Goal: Task Accomplishment & Management: Complete application form

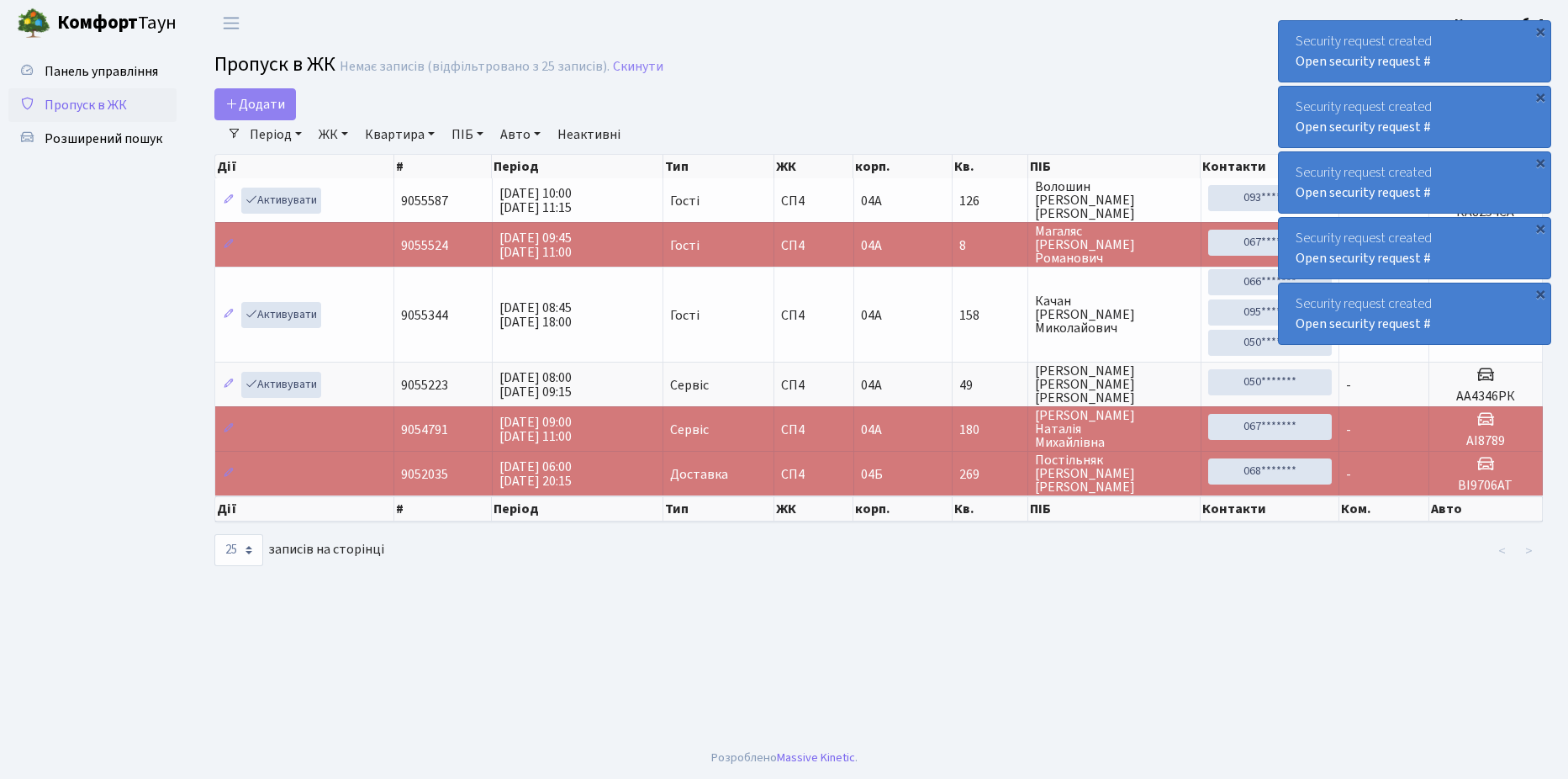
select select "25"
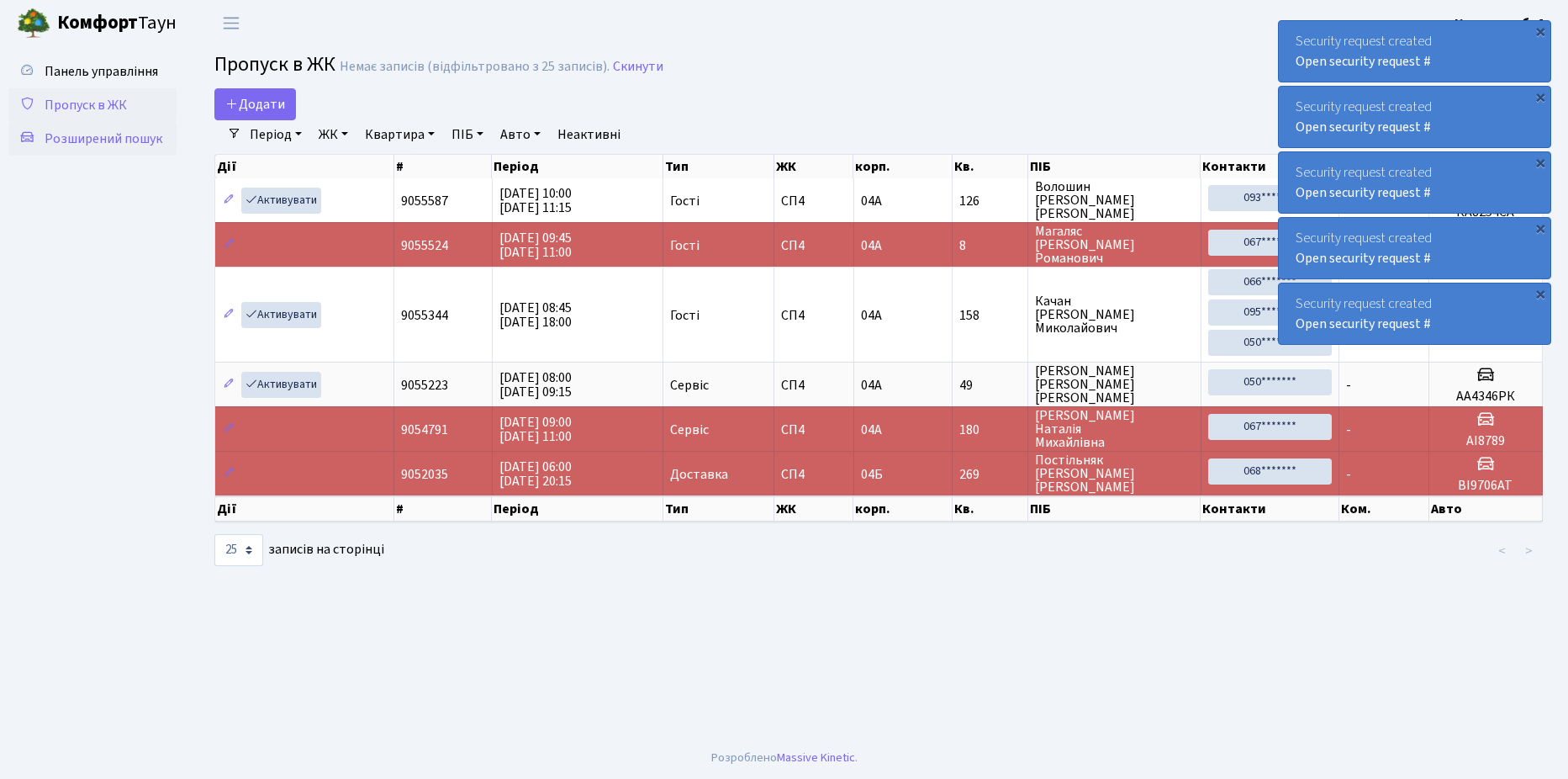
click at [112, 140] on span "Розширений пошук" at bounding box center [103, 139] width 118 height 18
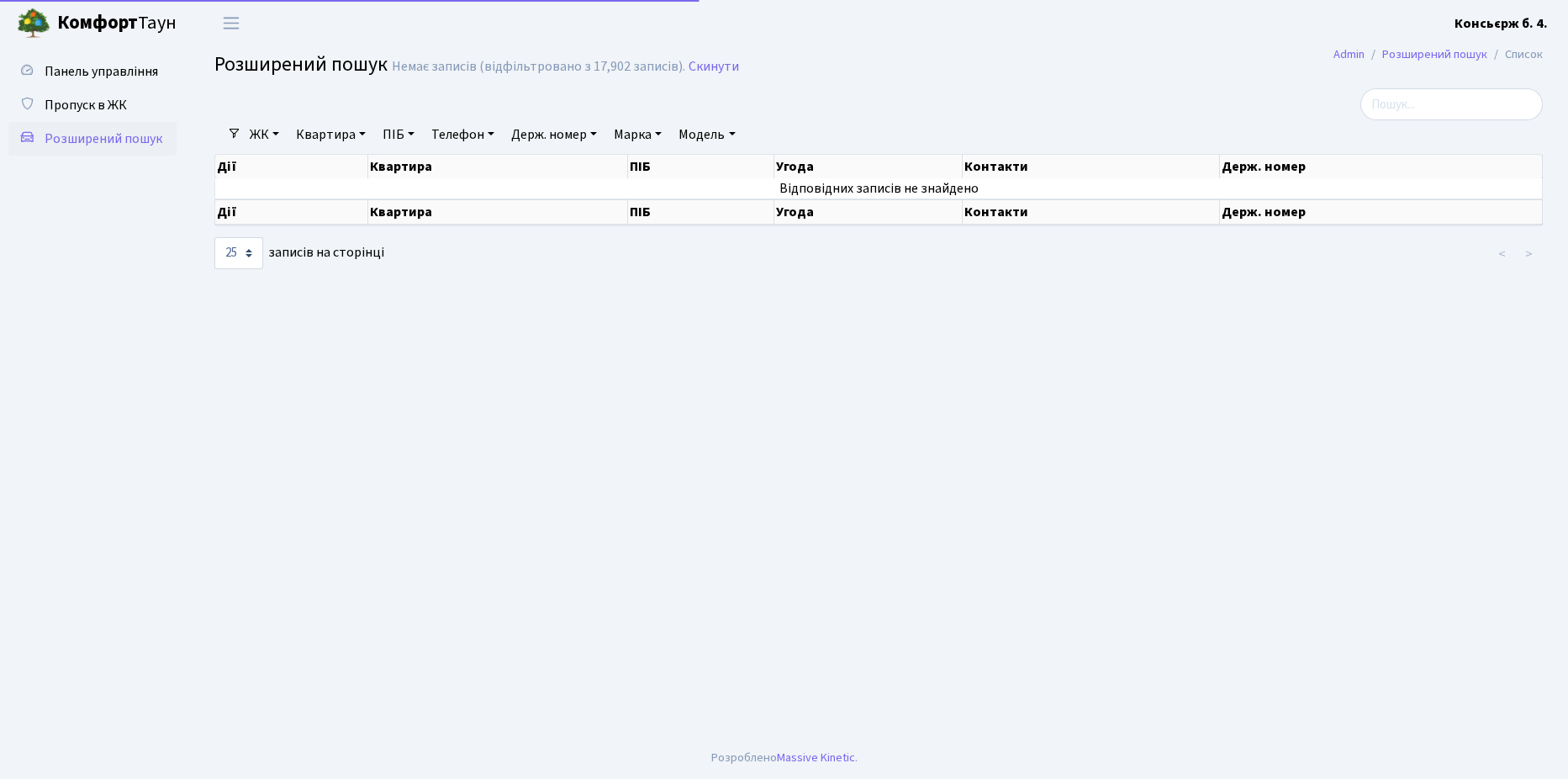
select select "25"
click at [98, 108] on span "Пропуск в ЖК" at bounding box center [85, 105] width 83 height 18
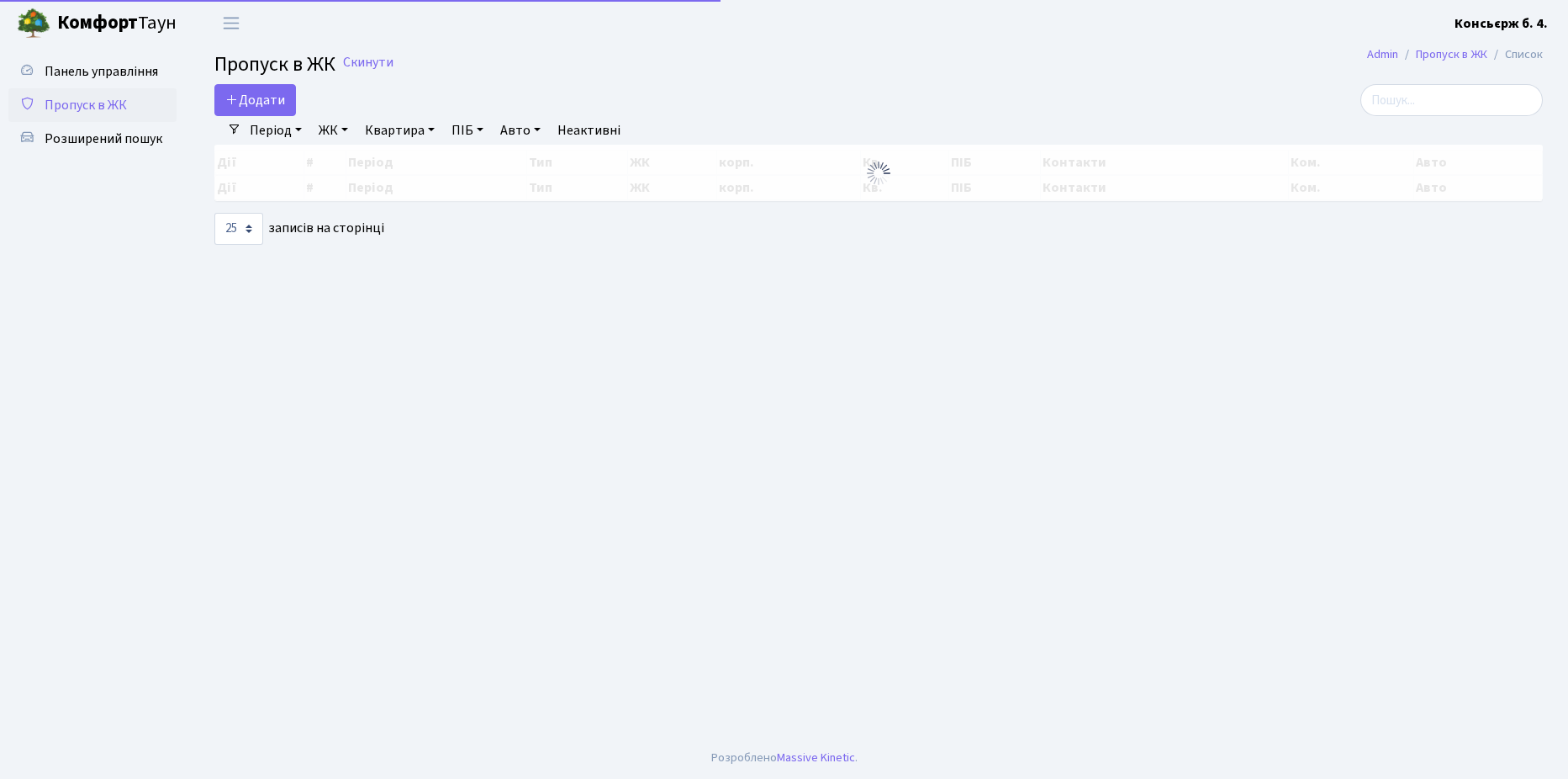
select select "25"
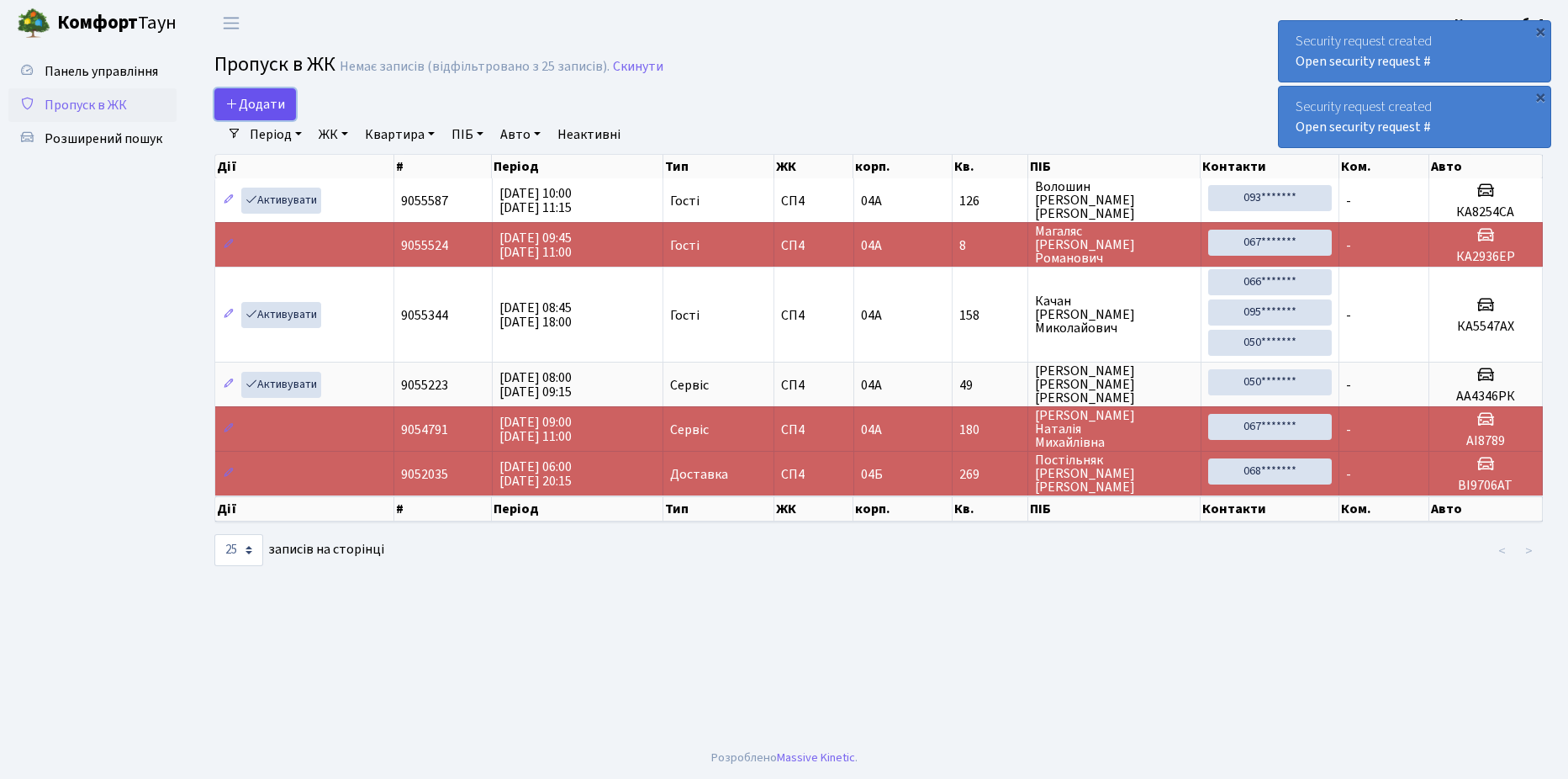
click at [268, 98] on span "Додати" at bounding box center [255, 104] width 60 height 18
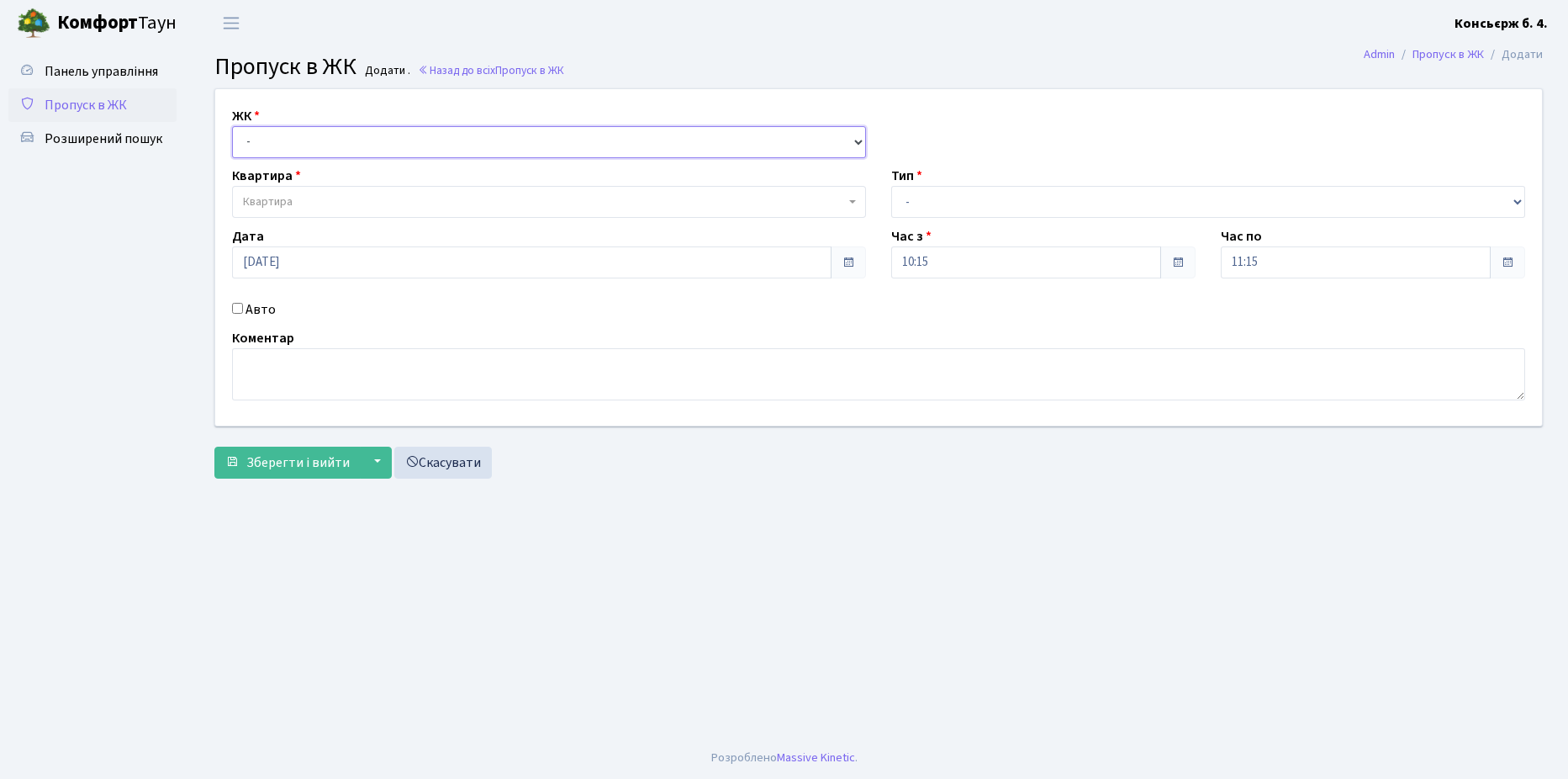
click at [345, 142] on select "- СП4, Столичне шосе, 5" at bounding box center [549, 141] width 634 height 32
select select "325"
click at [232, 126] on select "- СП4, Столичне шосе, 5" at bounding box center [549, 141] width 634 height 32
select select
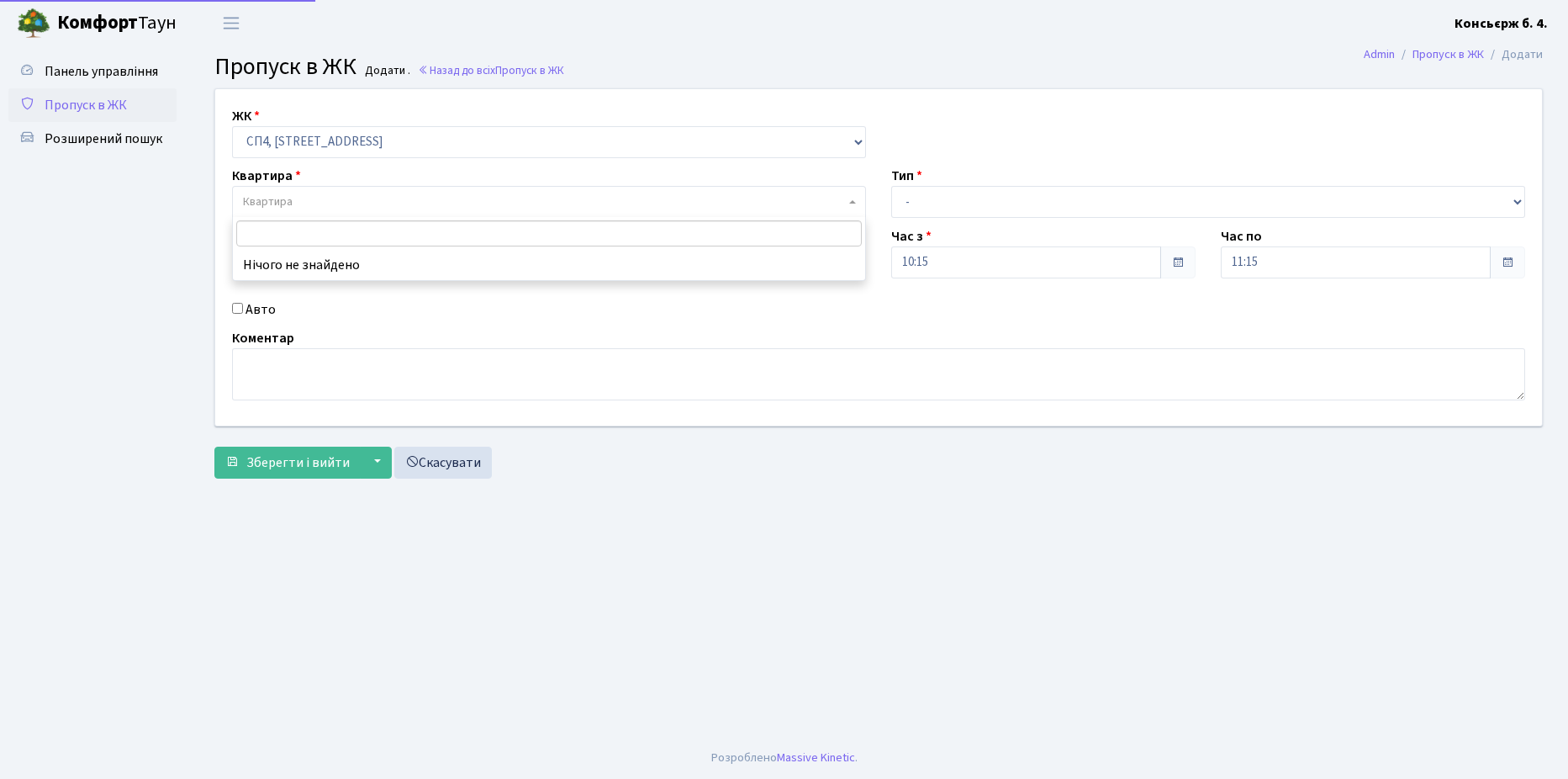
click at [352, 200] on span "Квартира" at bounding box center [544, 201] width 602 height 17
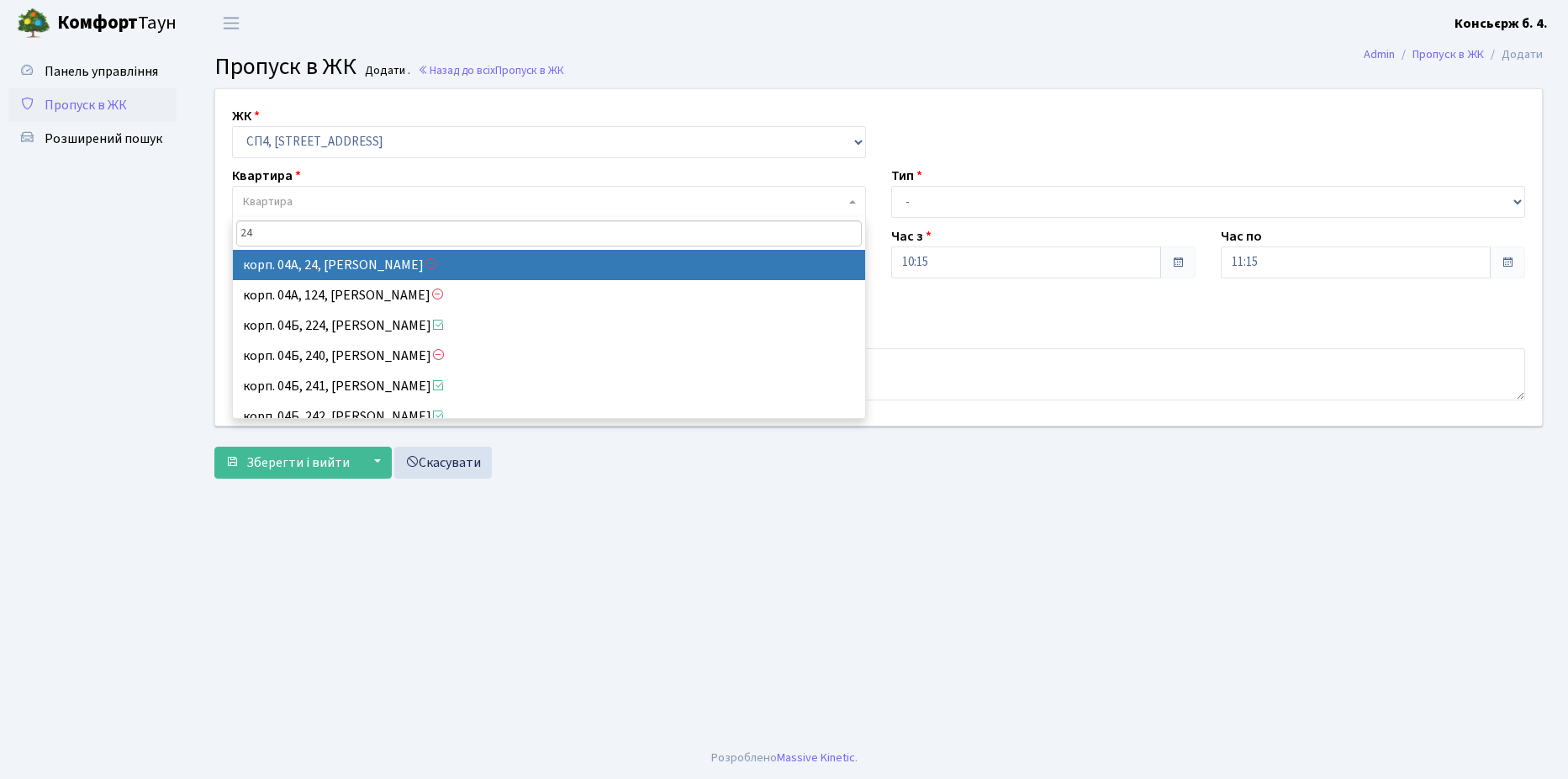
type input "24"
select select "21052"
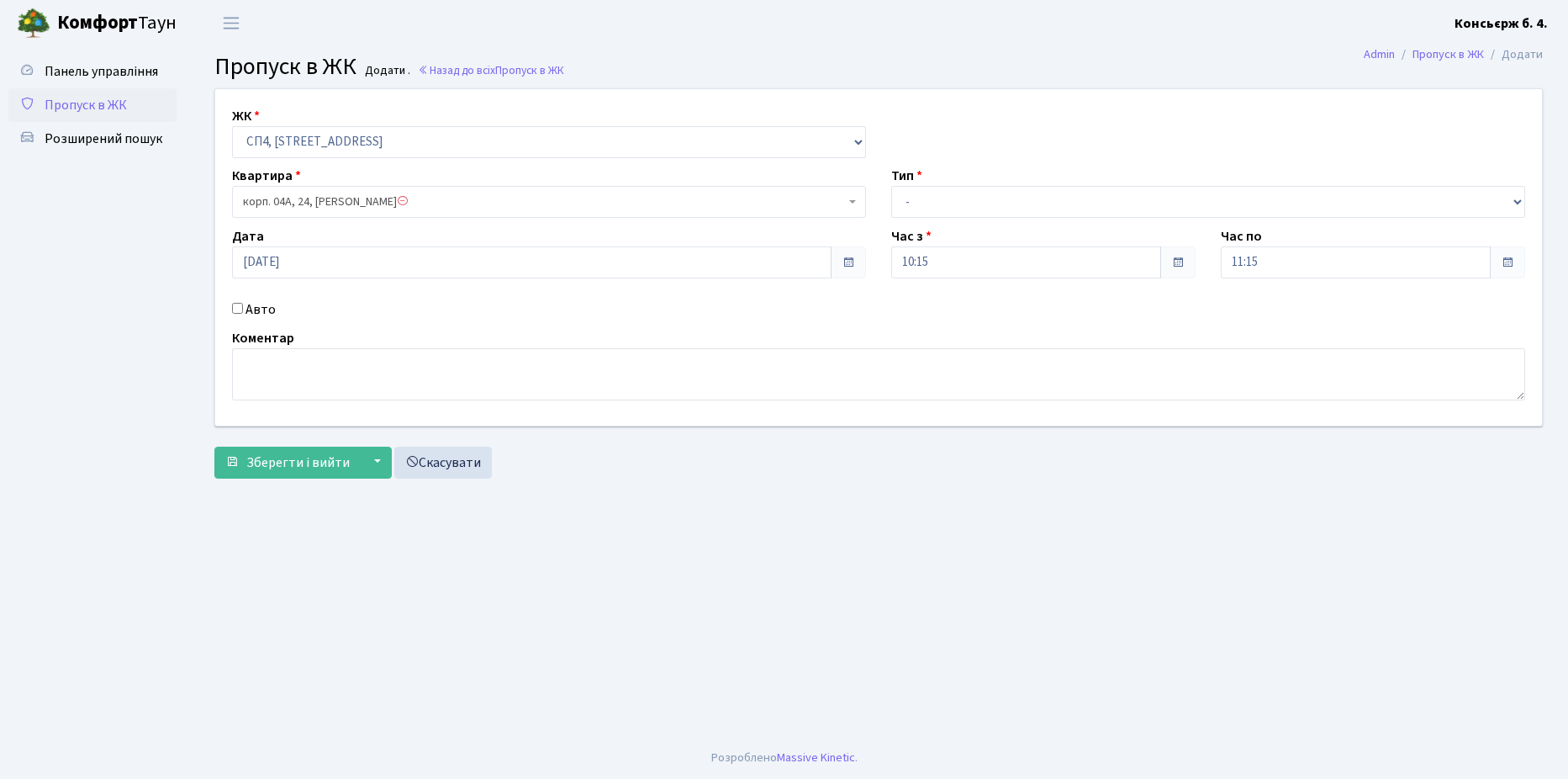
click at [237, 305] on input "Авто" at bounding box center [238, 308] width 11 height 11
checkbox input "true"
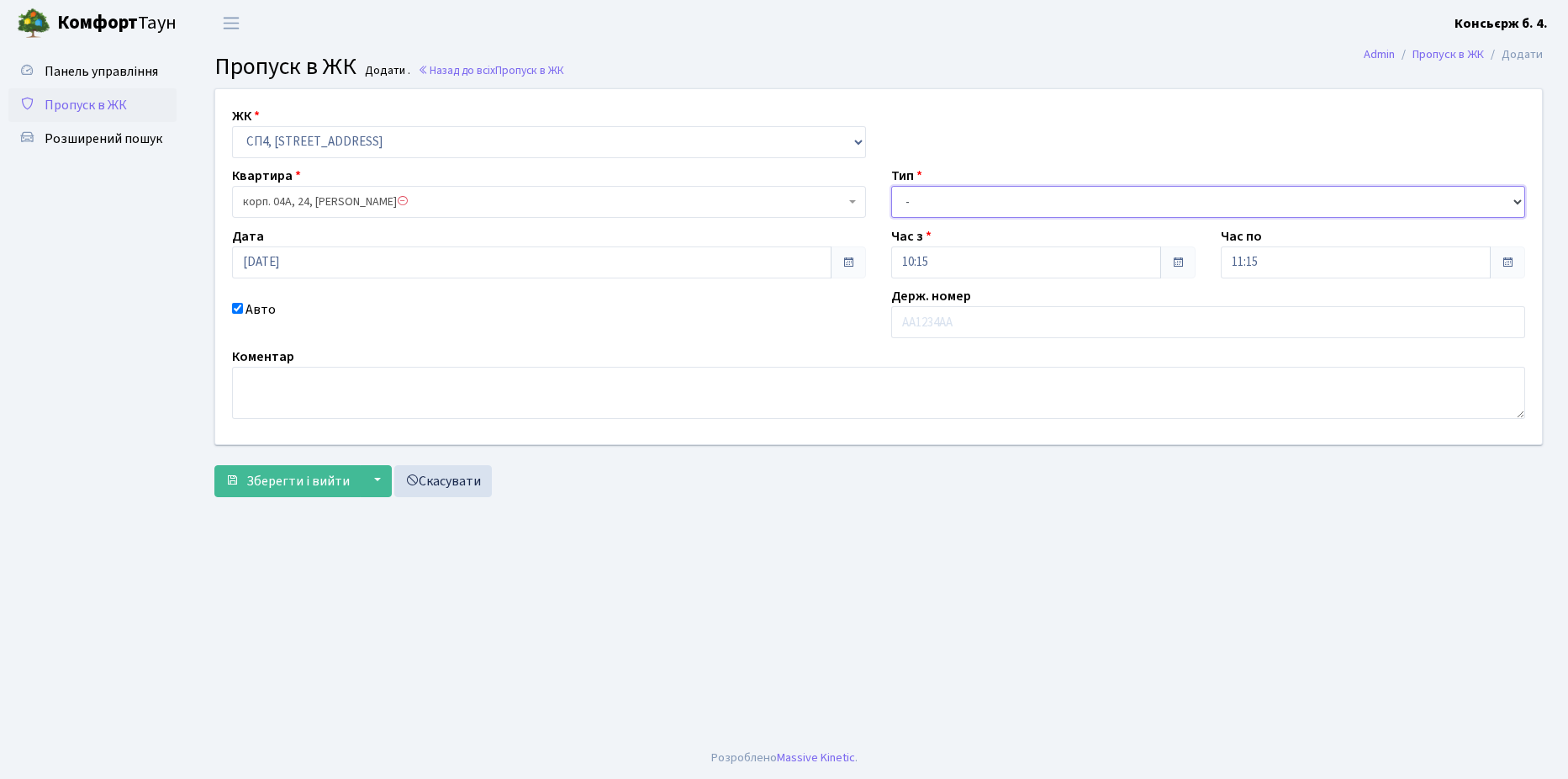
click at [1032, 200] on select "- Доставка Таксі Гості Сервіс" at bounding box center [1208, 201] width 634 height 32
select select "18"
click at [891, 186] on select "- Доставка Таксі Гості Сервіс" at bounding box center [1208, 201] width 634 height 32
click at [964, 321] on input "text" at bounding box center [1208, 321] width 634 height 32
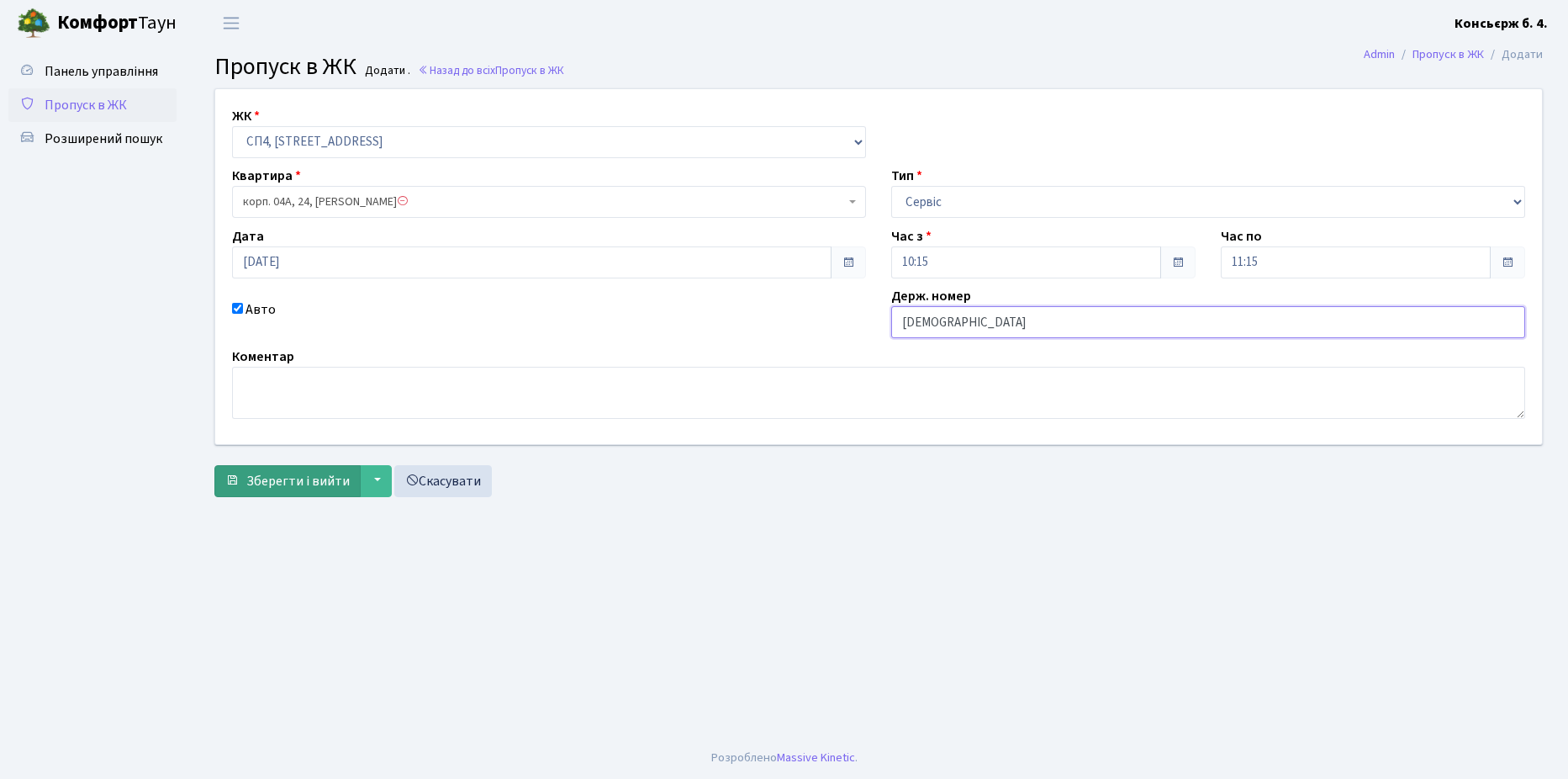
type input "[DEMOGRAPHIC_DATA]"
click at [281, 479] on span "Зберегти і вийти" at bounding box center [298, 481] width 103 height 18
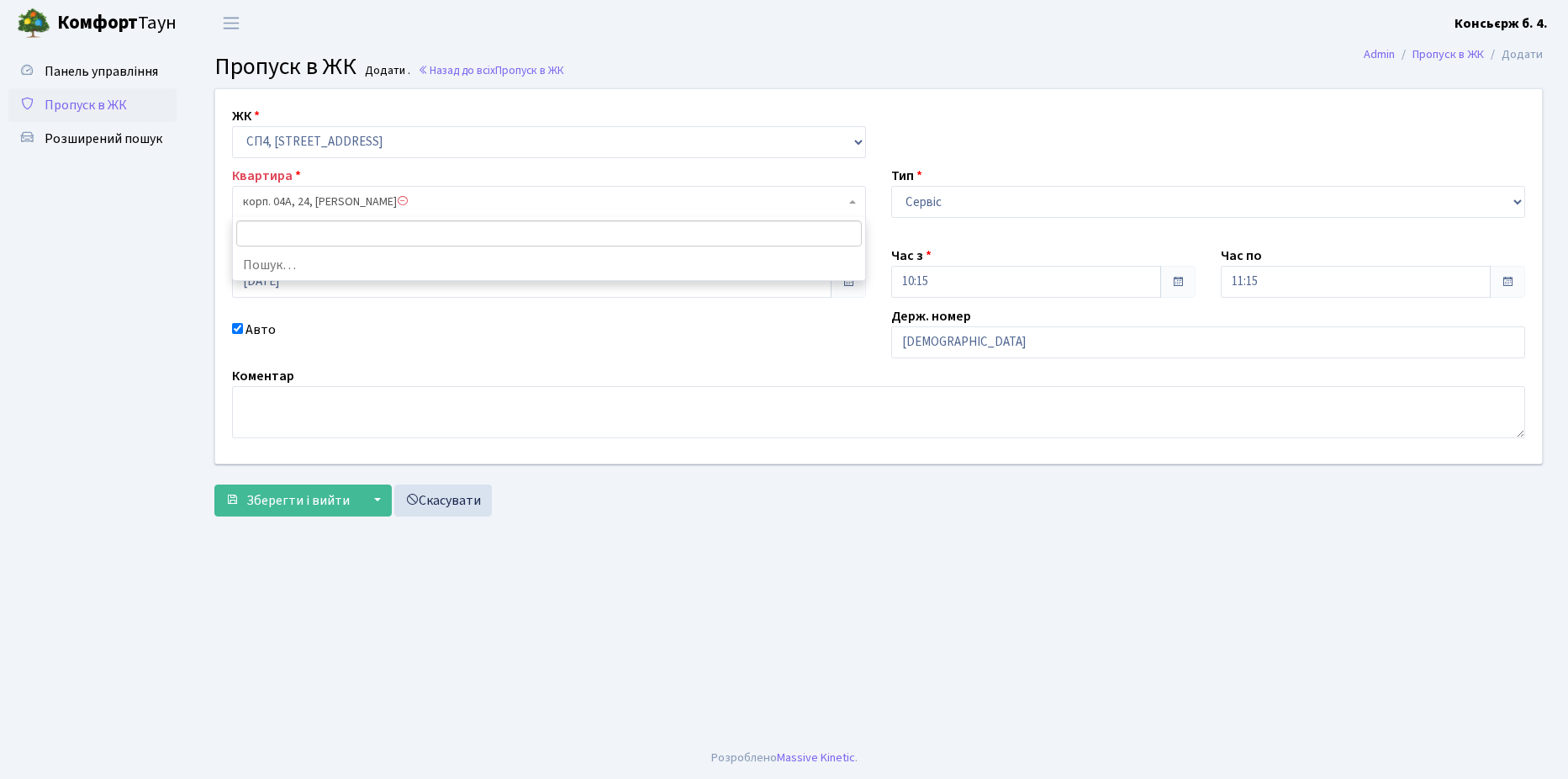
click at [536, 193] on span "корп. 04А, 24, [PERSON_NAME]" at bounding box center [544, 201] width 602 height 17
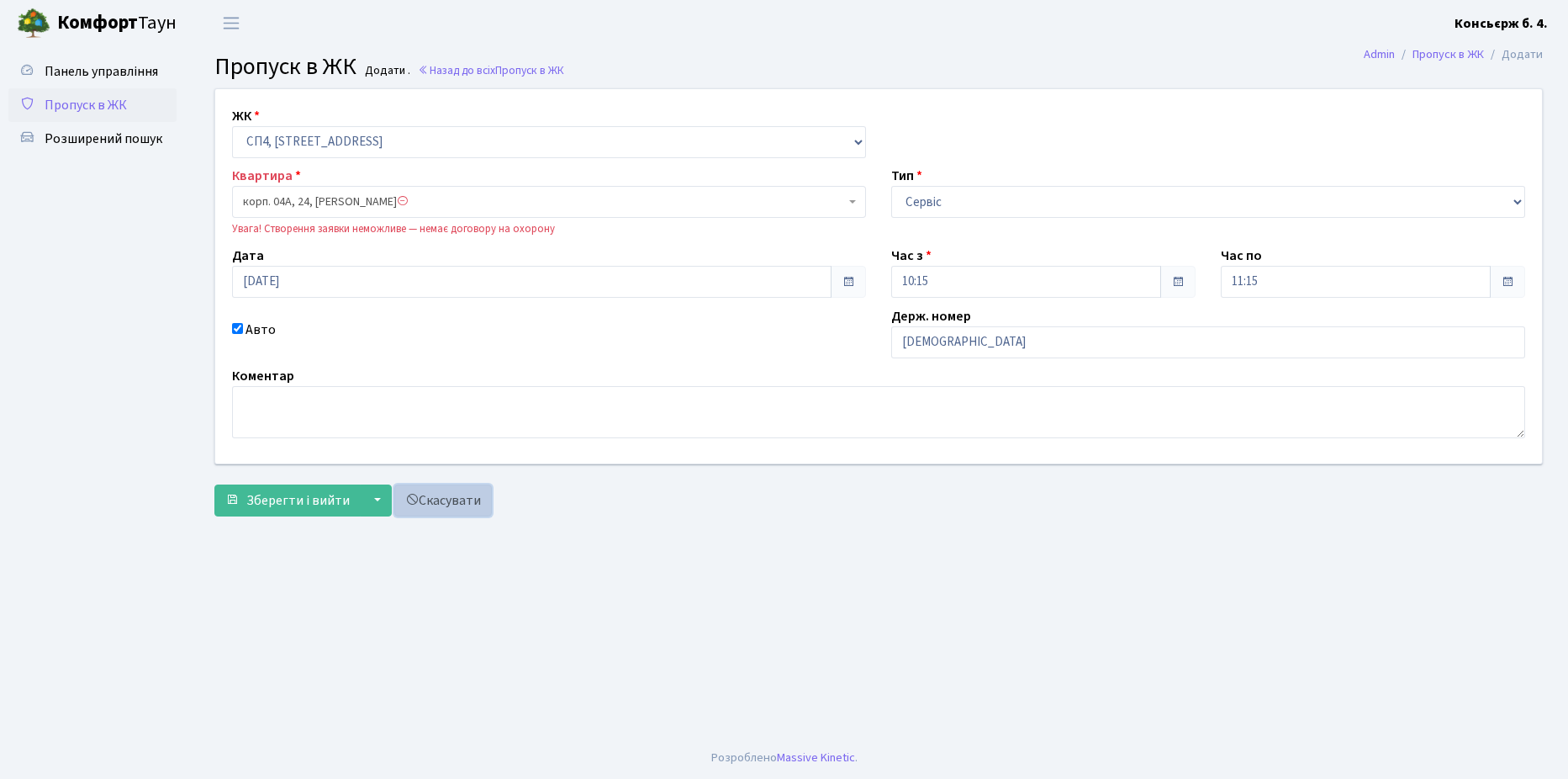
click at [450, 496] on link "Скасувати" at bounding box center [443, 500] width 98 height 32
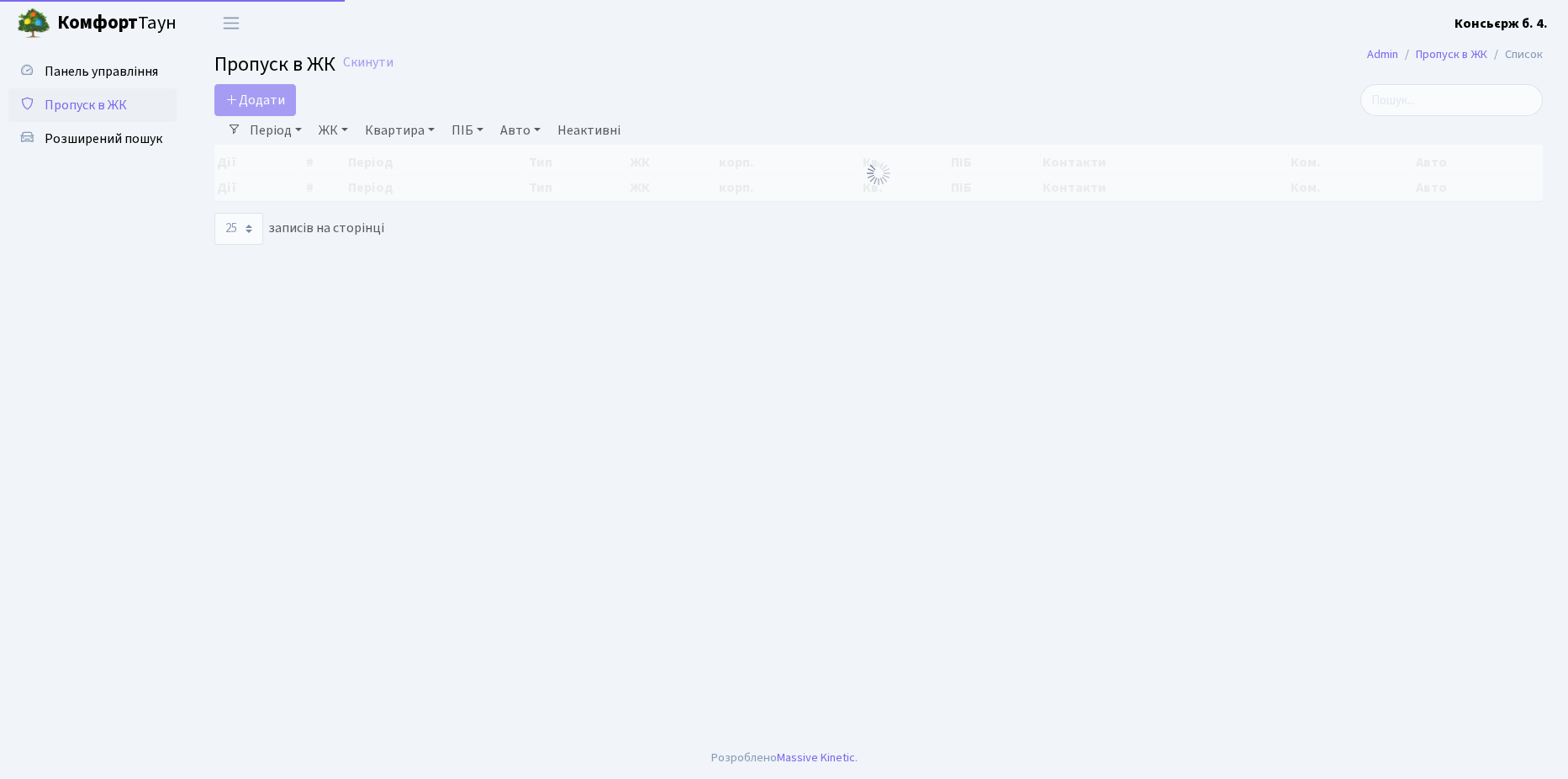
select select "25"
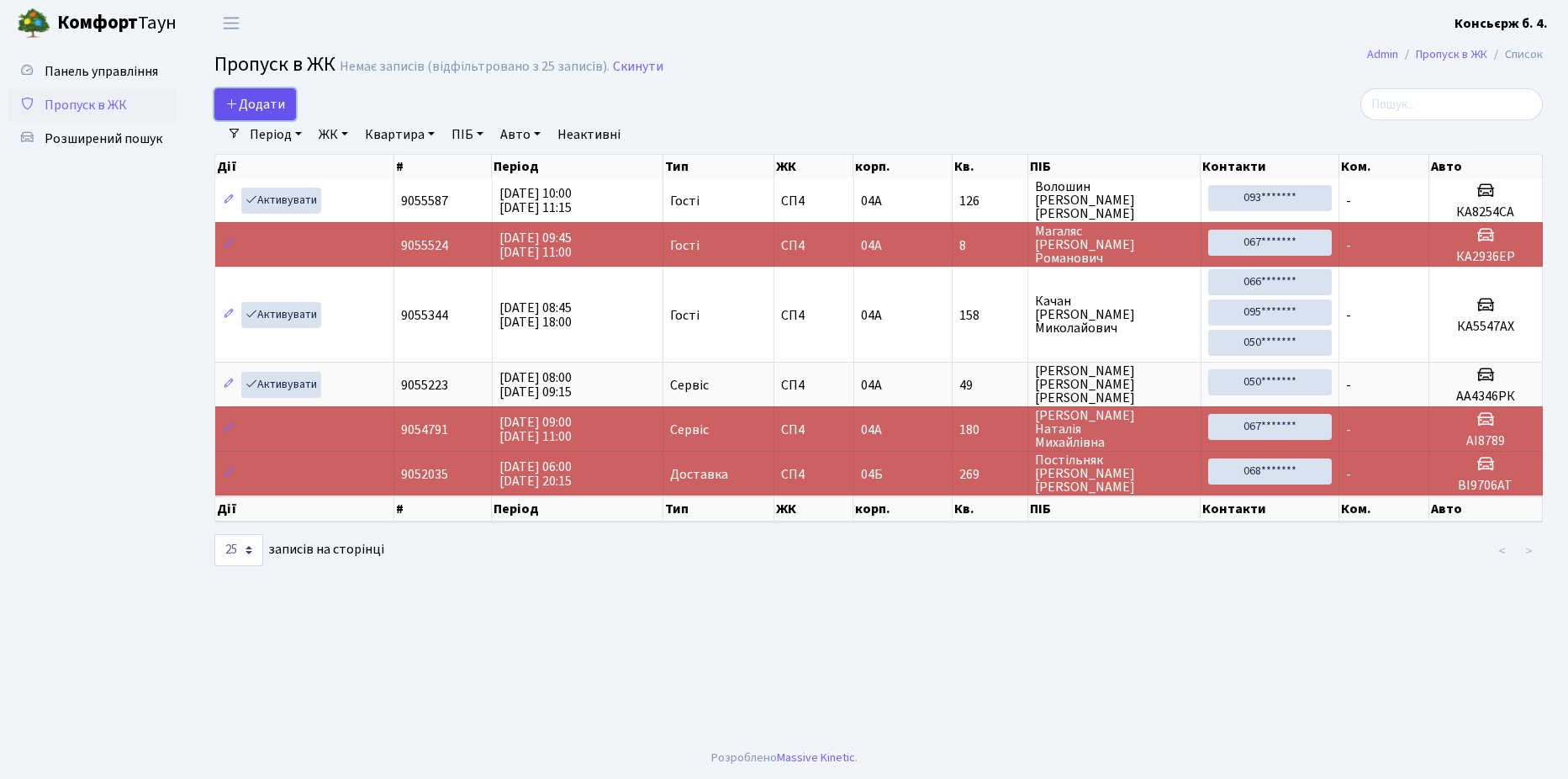
click at [258, 98] on span "Додати" at bounding box center [255, 104] width 60 height 18
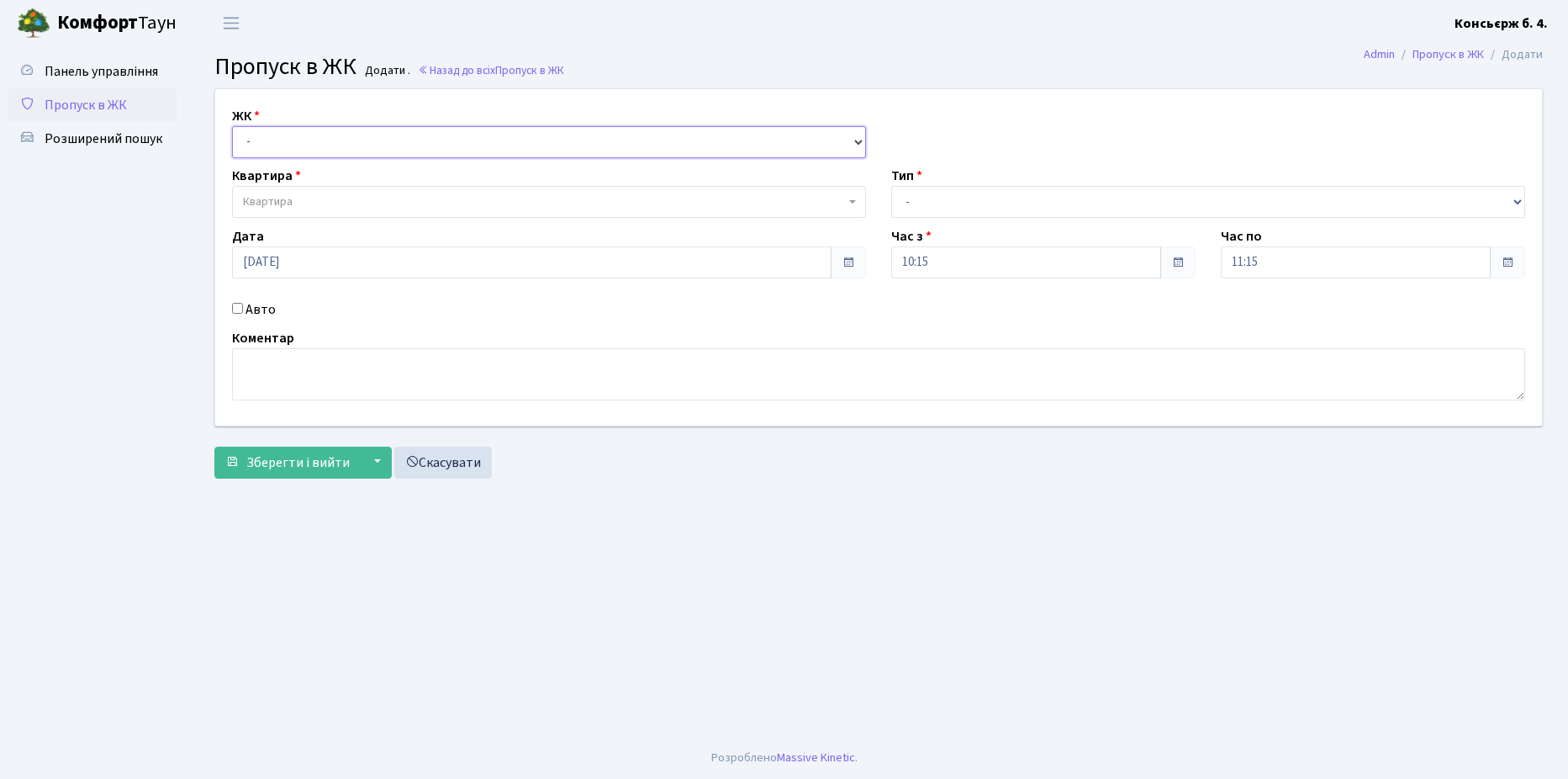
click at [329, 133] on select "- [STREET_ADDRESS]" at bounding box center [549, 141] width 634 height 32
select select "325"
click at [232, 126] on select "- [STREET_ADDRESS]" at bounding box center [549, 141] width 634 height 32
select select
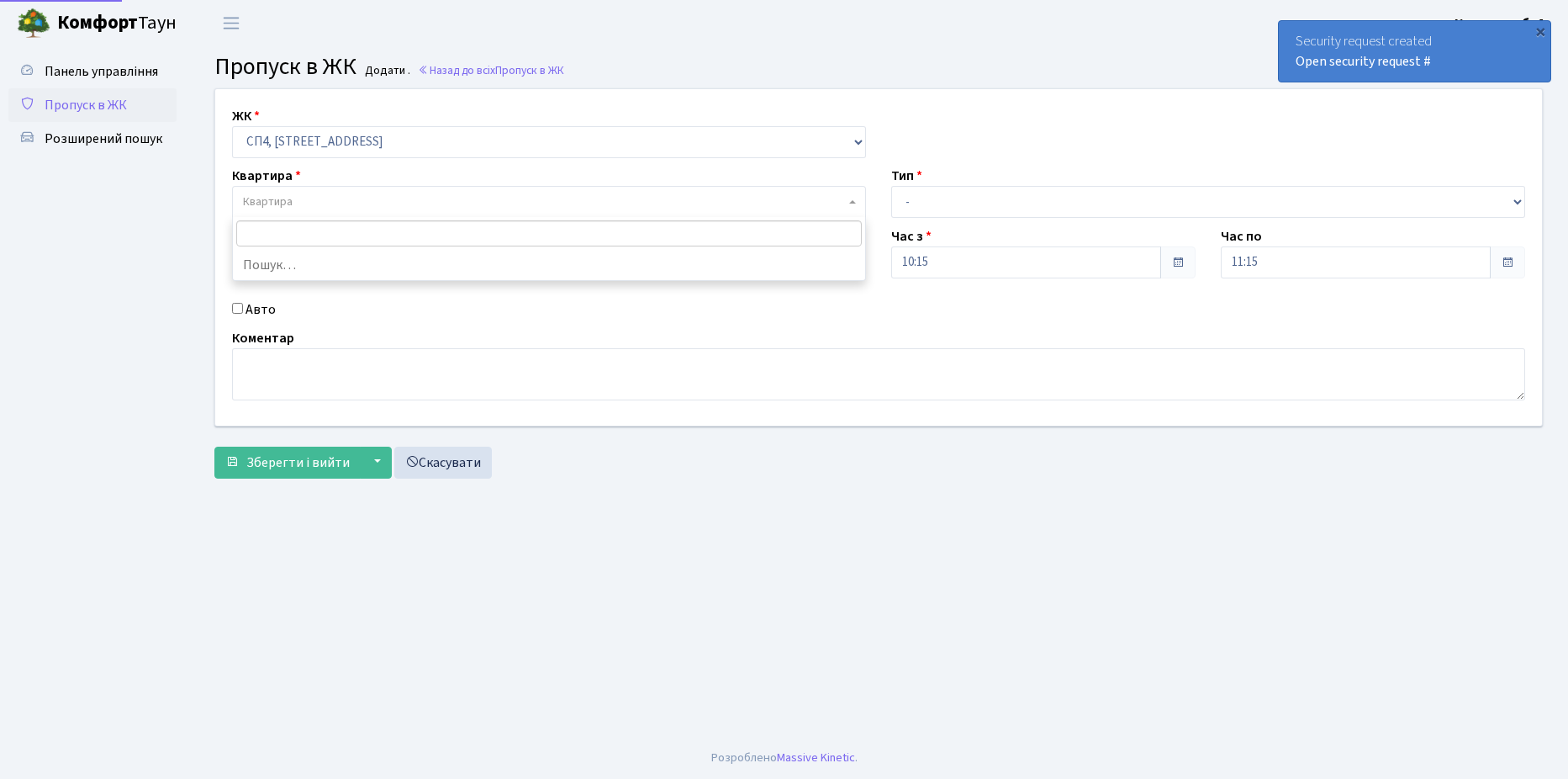
click at [343, 200] on span "Квартира" at bounding box center [544, 201] width 602 height 17
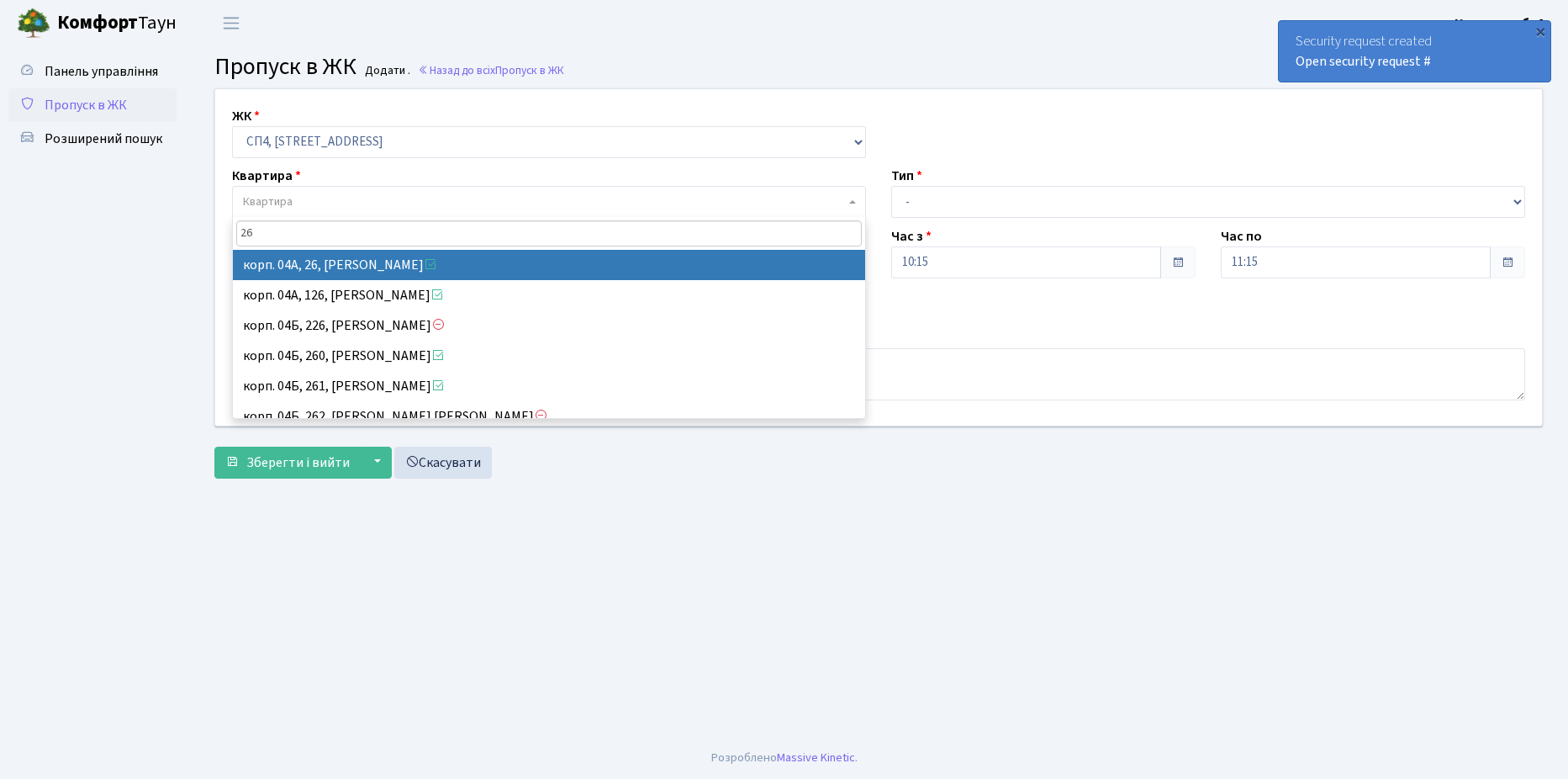
type input "26"
select select "21054"
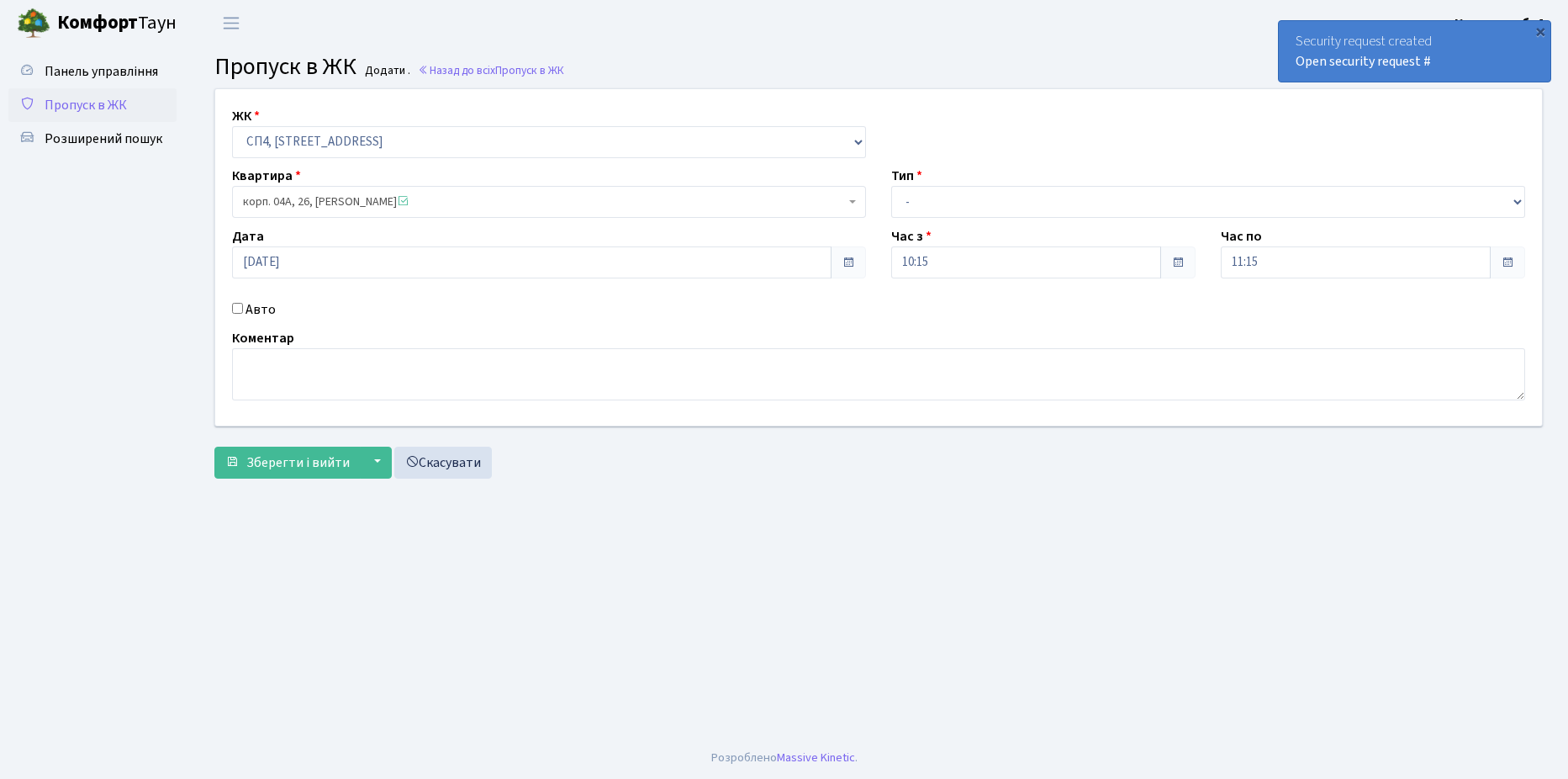
click at [238, 308] on input "Авто" at bounding box center [238, 308] width 11 height 11
checkbox input "true"
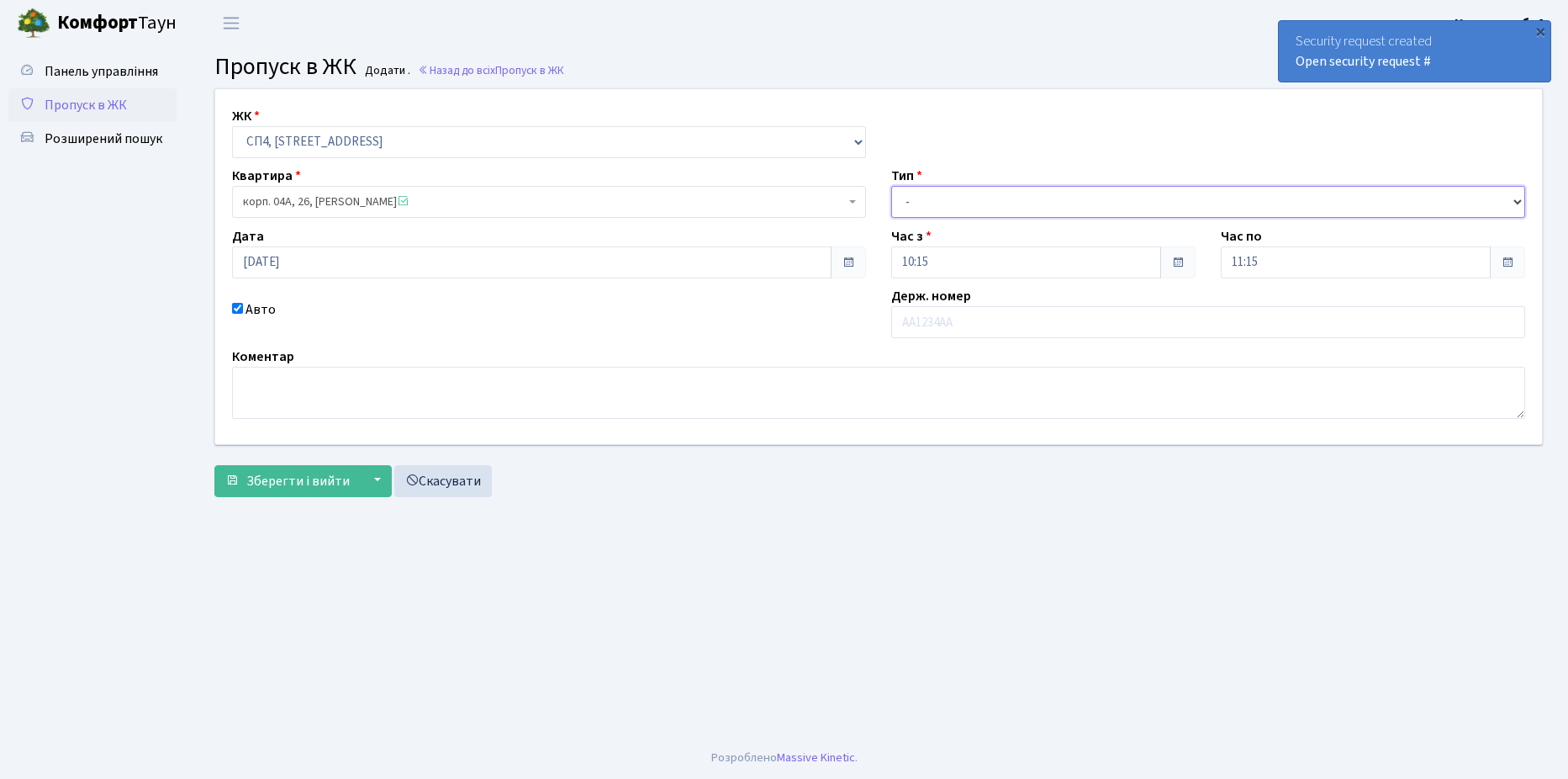
click at [1050, 203] on select "- Доставка Таксі Гості Сервіс" at bounding box center [1208, 201] width 634 height 32
select select "18"
click at [891, 186] on select "- Доставка Таксі Гості Сервіс" at bounding box center [1208, 201] width 634 height 32
click at [980, 319] on input "text" at bounding box center [1208, 321] width 634 height 32
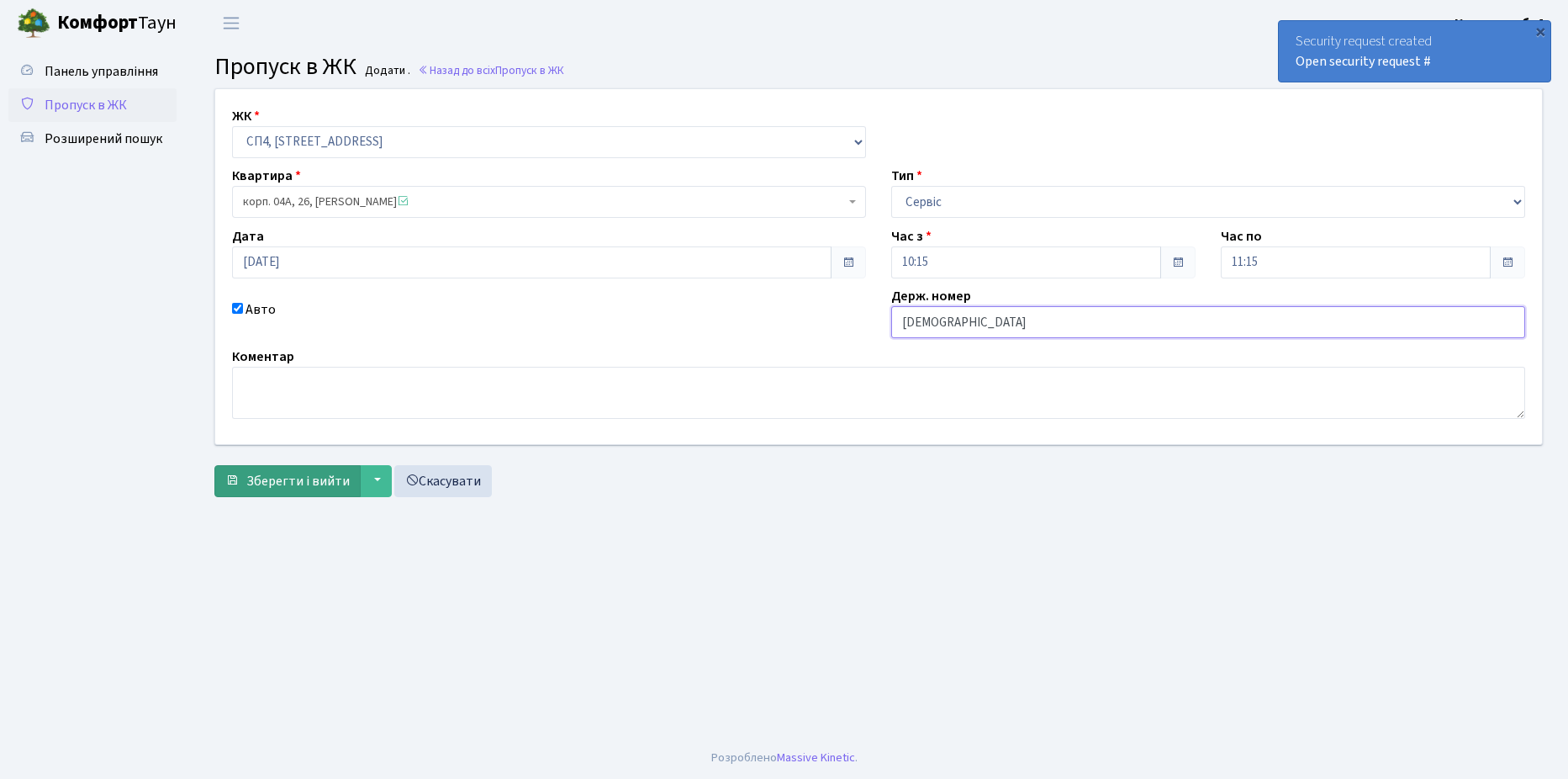
type input "[DEMOGRAPHIC_DATA]"
click at [295, 478] on span "Зберегти і вийти" at bounding box center [298, 481] width 103 height 18
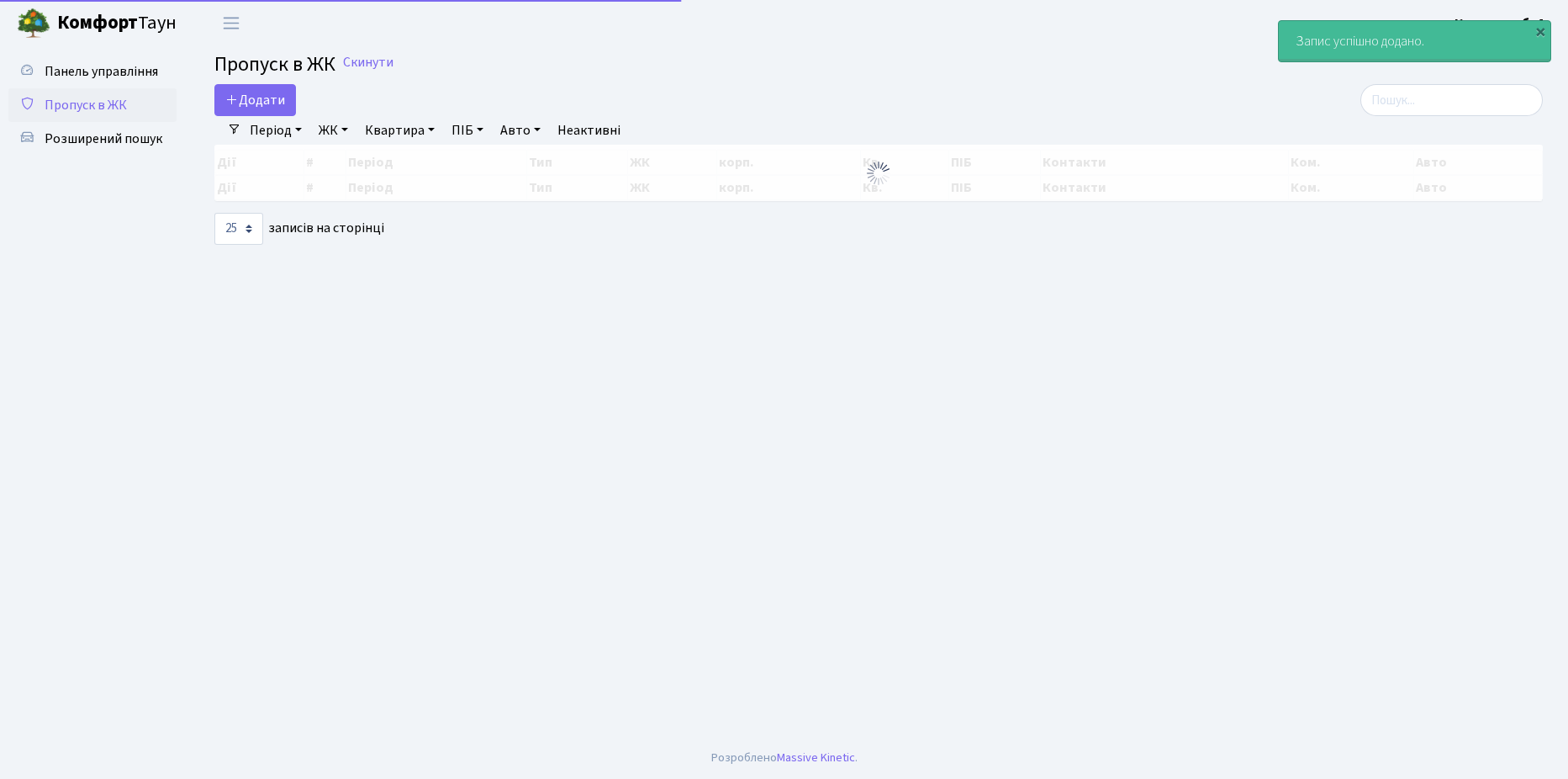
select select "25"
